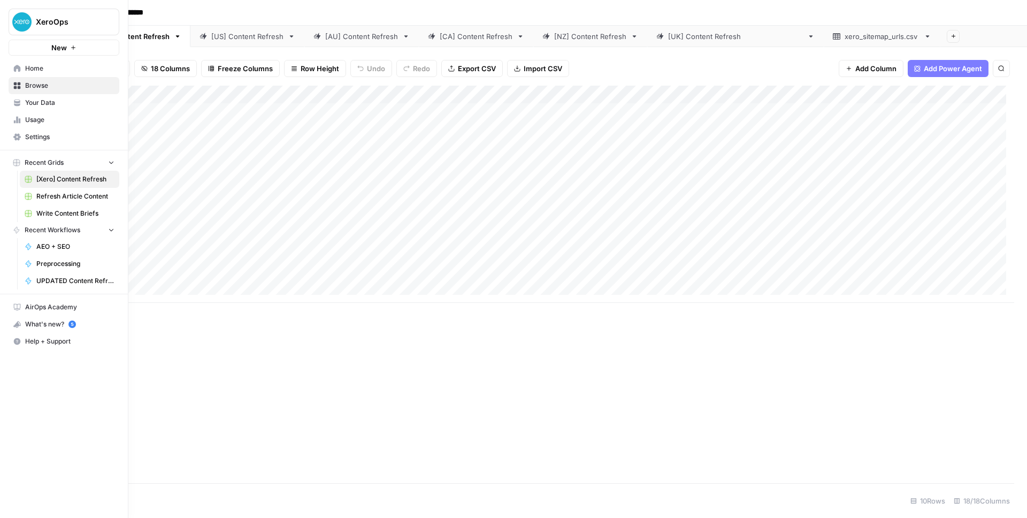
click at [13, 20] on img "Workspace: XeroOps" at bounding box center [21, 21] width 19 height 19
click at [12, 17] on img "Workspace: XeroOps" at bounding box center [21, 21] width 19 height 19
click at [21, 73] on link "Home" at bounding box center [64, 68] width 111 height 17
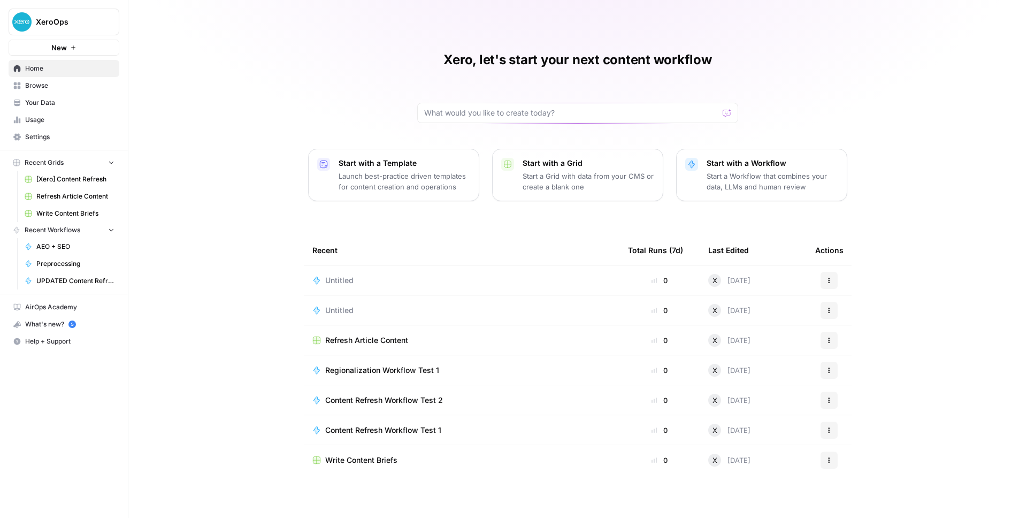
click at [397, 370] on span "Regionalization Workflow Test 1" at bounding box center [382, 370] width 114 height 11
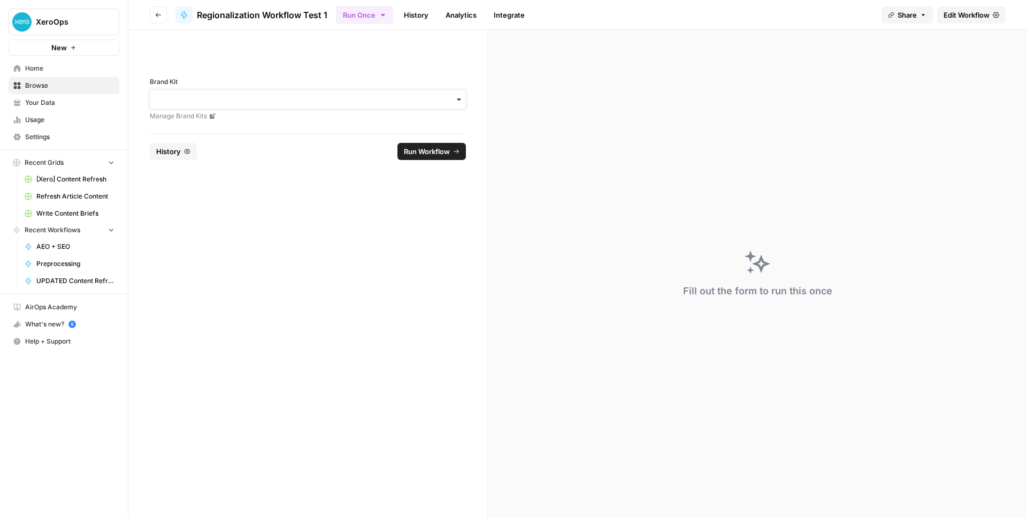
click at [341, 96] on input "Brand Kit" at bounding box center [308, 99] width 302 height 11
click at [324, 119] on div "Xero" at bounding box center [307, 128] width 315 height 20
click at [988, 18] on span "Edit Workflow" at bounding box center [966, 15] width 46 height 11
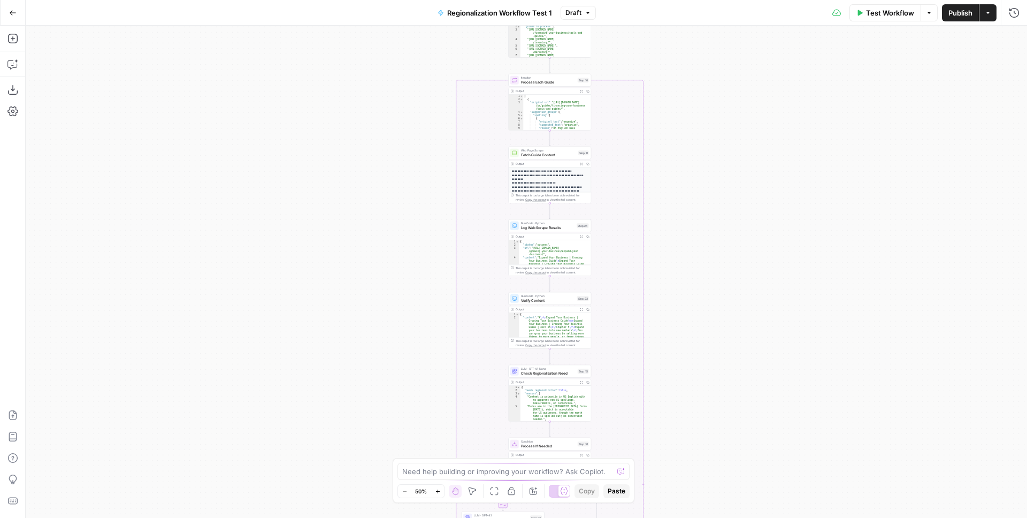
click at [7, 9] on button "Go Back" at bounding box center [12, 12] width 19 height 19
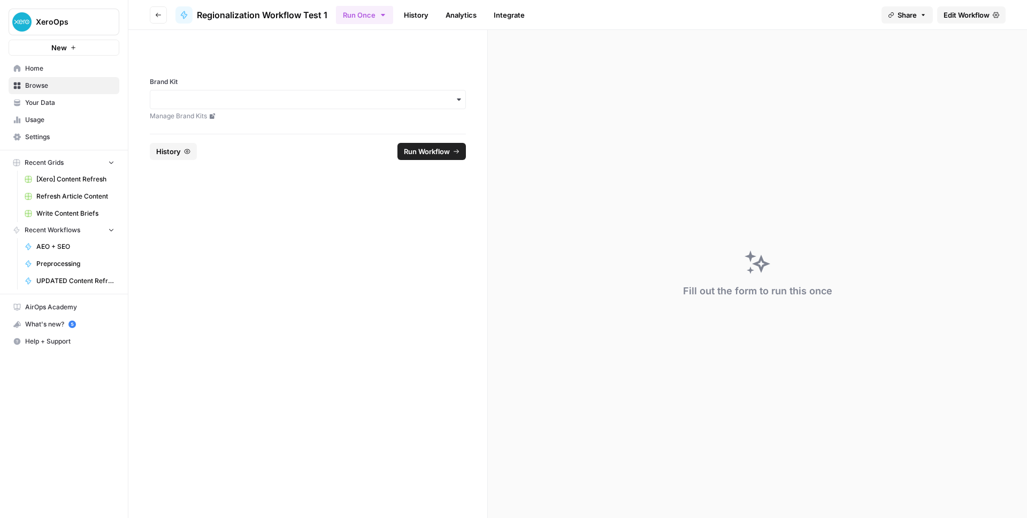
click at [64, 283] on span "UPDATED Content Refresh Workflow" at bounding box center [75, 281] width 78 height 10
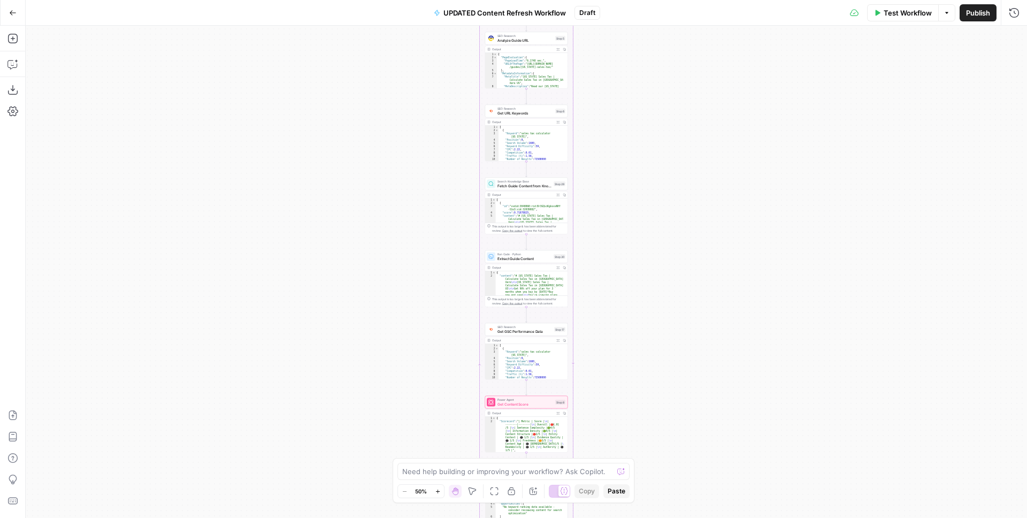
click at [438, 492] on icon "button" at bounding box center [438, 491] width 6 height 6
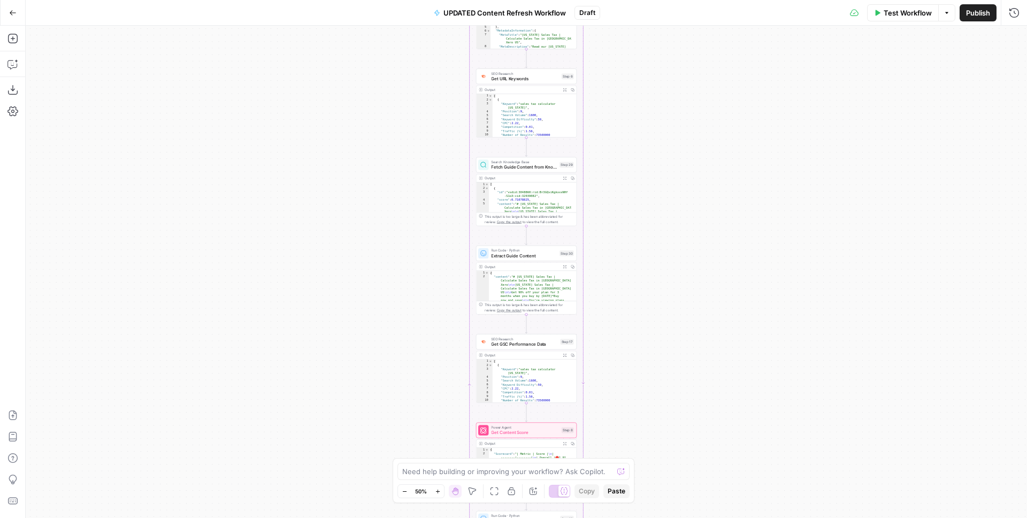
click at [438, 492] on icon "button" at bounding box center [438, 491] width 6 height 6
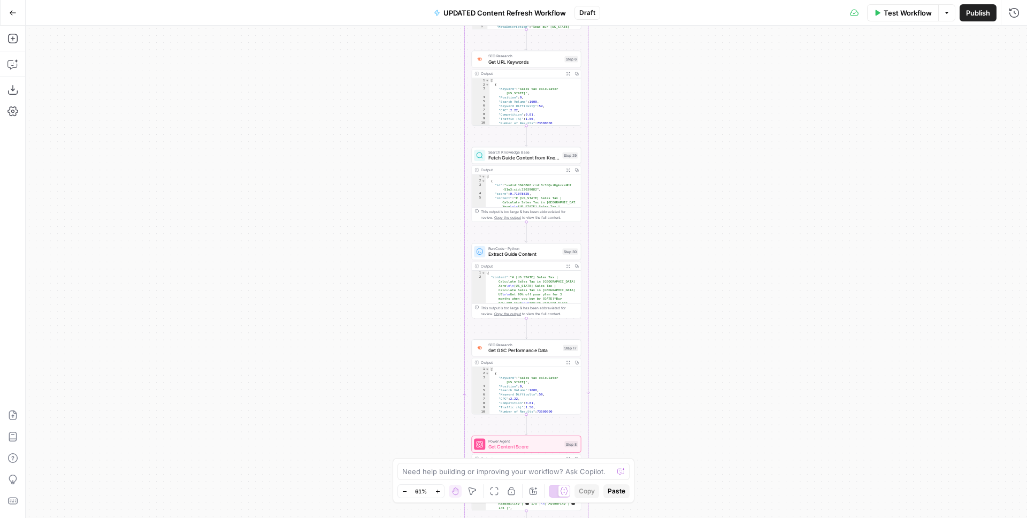
click at [438, 492] on icon "button" at bounding box center [438, 491] width 6 height 6
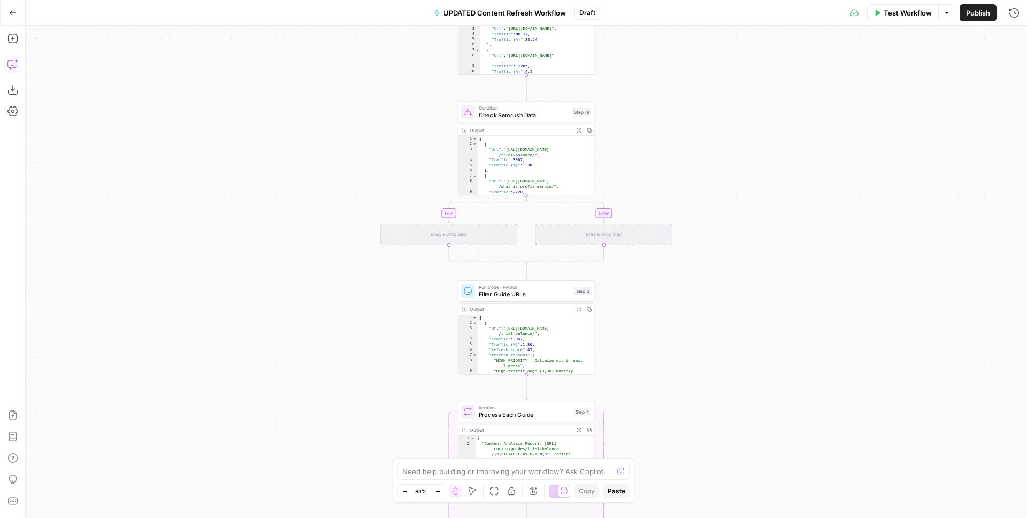
click at [12, 59] on icon "button" at bounding box center [12, 64] width 11 height 11
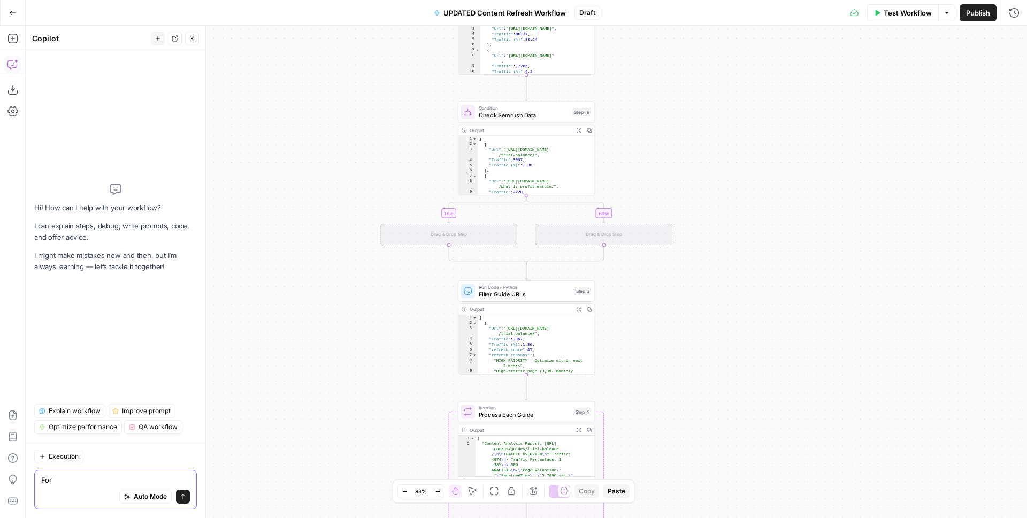
paste textarea "Content Analysis & Prioritization Filter Guide URLs scores and prioritizes cont…"
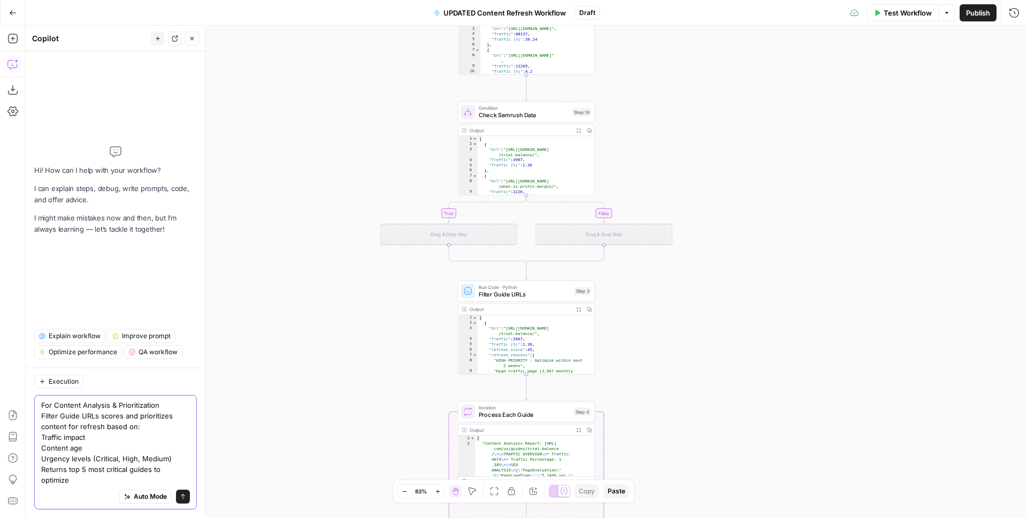
click at [173, 405] on textarea "For Content Analysis & Prioritization Filter Guide URLs scores and prioritizes …" at bounding box center [115, 442] width 149 height 86
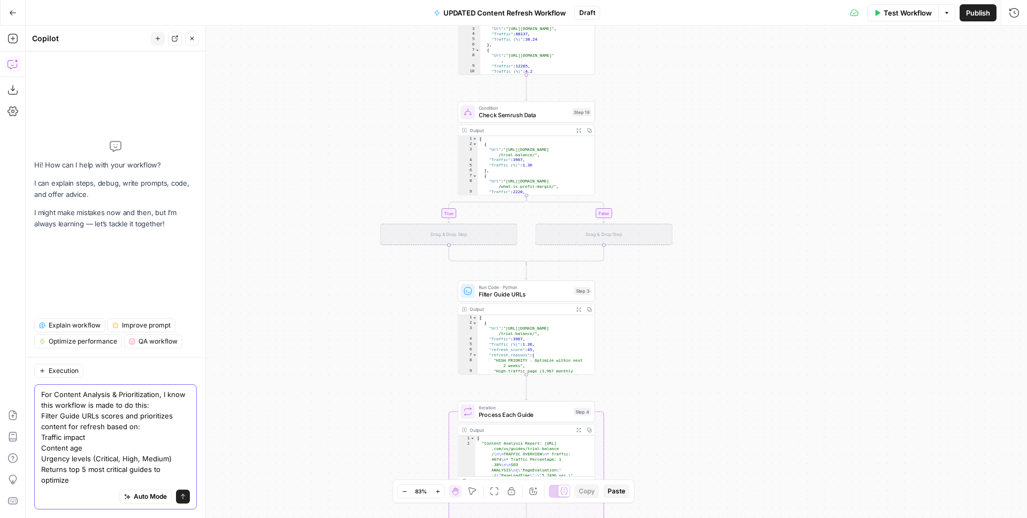
click at [172, 447] on textarea "For Content Analysis & Prioritization, I know this workflow is made to do this:…" at bounding box center [115, 437] width 149 height 96
click at [191, 472] on div "For Content Analysis & Prioritization, I know this workflow is made to do this:…" at bounding box center [115, 446] width 163 height 125
click at [196, 466] on div "For Content Analysis & Prioritization, I know this workflow is made to do this:…" at bounding box center [115, 446] width 163 height 125
click at [189, 473] on textarea "For Content Analysis & Prioritization, I know this workflow is made to do this:…" at bounding box center [115, 437] width 149 height 96
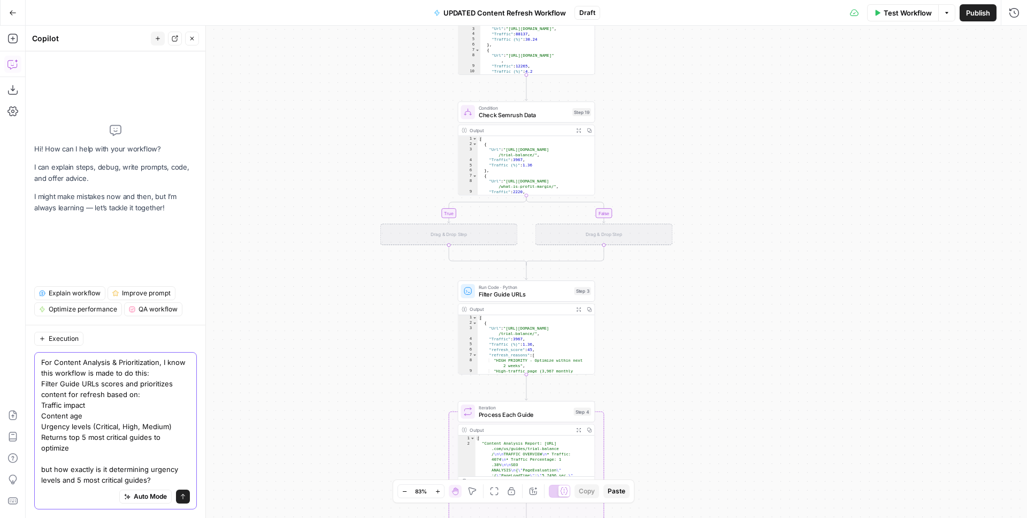
type textarea "For Content Analysis & Prioritization, I know this workflow is made to do this:…"
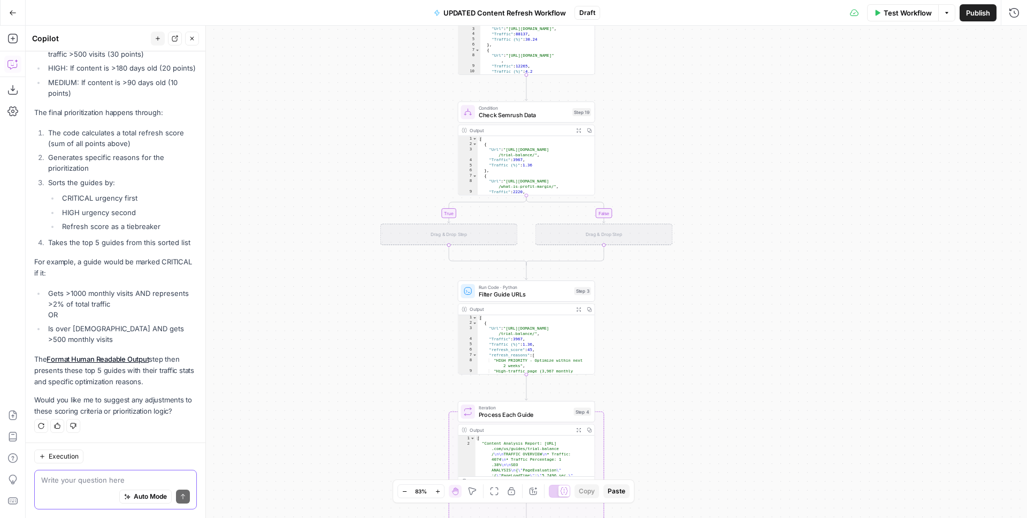
scroll to position [549, 0]
drag, startPoint x: 74, startPoint y: 343, endPoint x: 47, endPoint y: 295, distance: 55.3
click at [47, 295] on ul "Gets >1000 monthly visits AND represents >2% of total traffic OR Is over [DEMOG…" at bounding box center [115, 316] width 163 height 57
copy ul "Gets >1000 monthly visits AND represents >2% of total traffic OR Is over [DEMOG…"
click at [82, 316] on li "Gets >1000 monthly visits AND represents >2% of total traffic OR" at bounding box center [120, 304] width 151 height 32
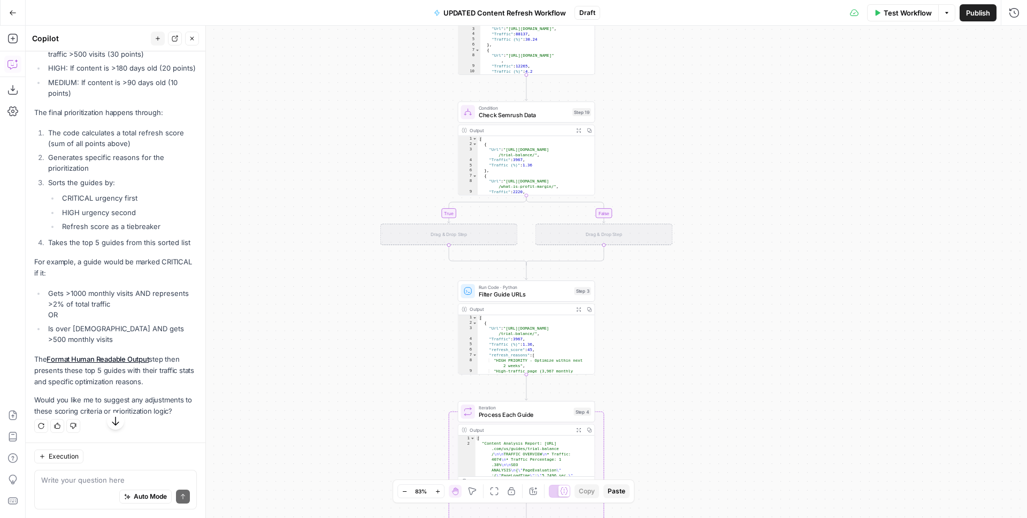
scroll to position [556, 0]
click at [173, 323] on li "Is over [DEMOGRAPHIC_DATA] AND gets >500 monthly visits" at bounding box center [120, 333] width 151 height 21
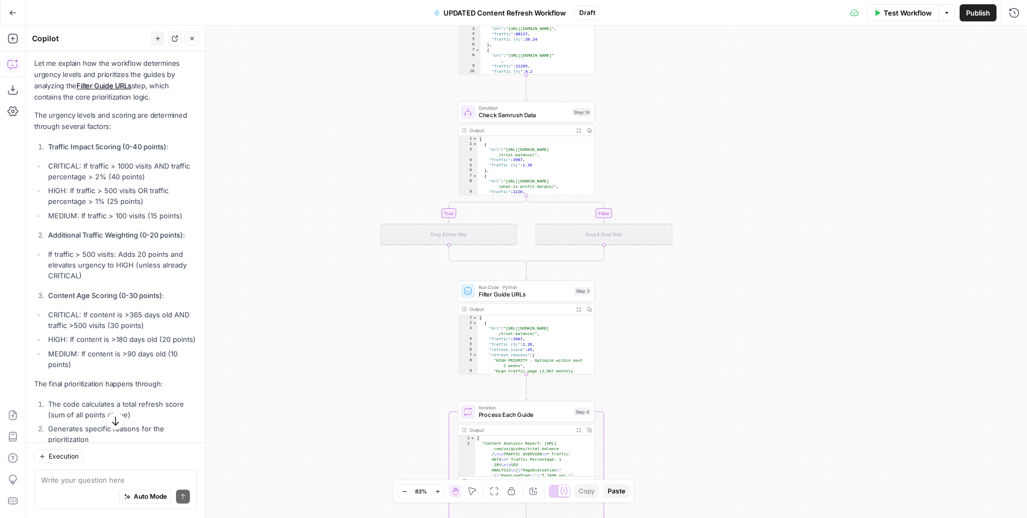
scroll to position [265, 0]
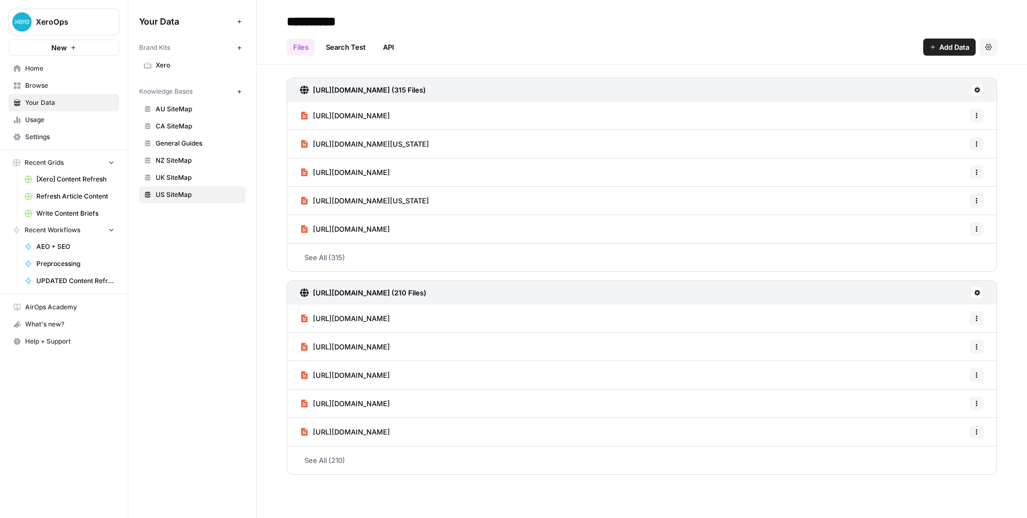
click at [63, 175] on span "[Xero] Content Refresh" at bounding box center [75, 179] width 78 height 10
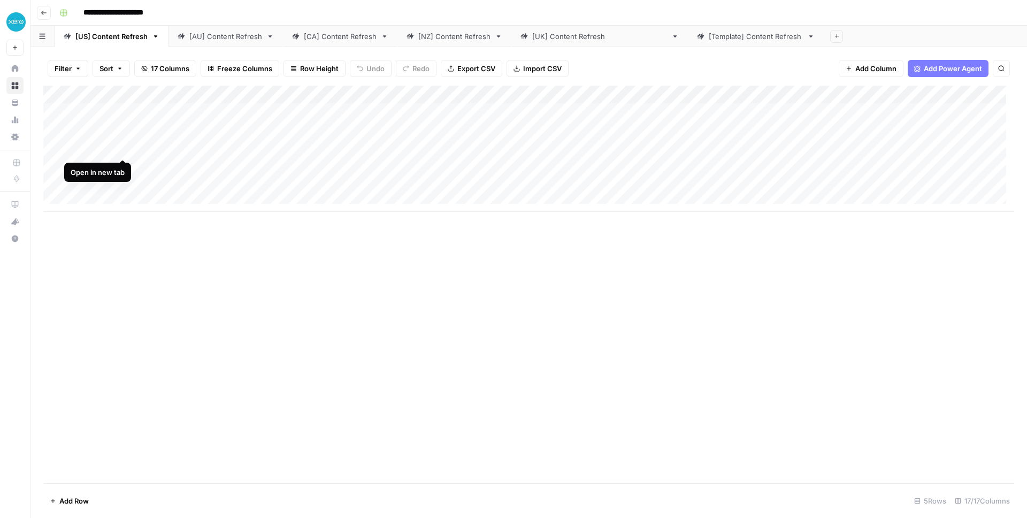
click at [121, 148] on div "Add Column" at bounding box center [528, 149] width 971 height 126
click at [418, 394] on div "Add Column" at bounding box center [528, 284] width 971 height 397
